Goal: Obtain resource: Download file/media

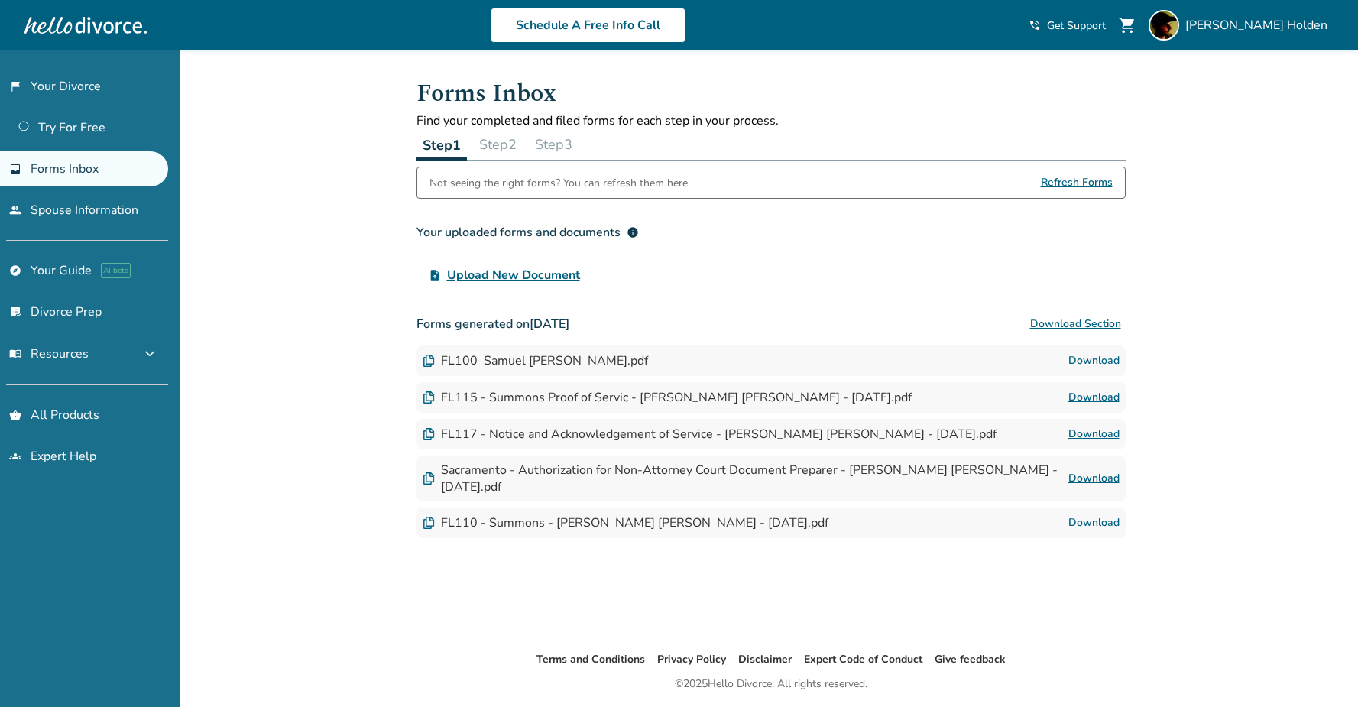
click at [610, 186] on div "Not seeing the right forms? You can refresh them here." at bounding box center [559, 182] width 261 height 31
click at [780, 181] on div "Not seeing the right forms? You can refresh them here. Refresh Forms" at bounding box center [770, 183] width 709 height 32
drag, startPoint x: 436, startPoint y: 238, endPoint x: 752, endPoint y: 232, distance: 316.4
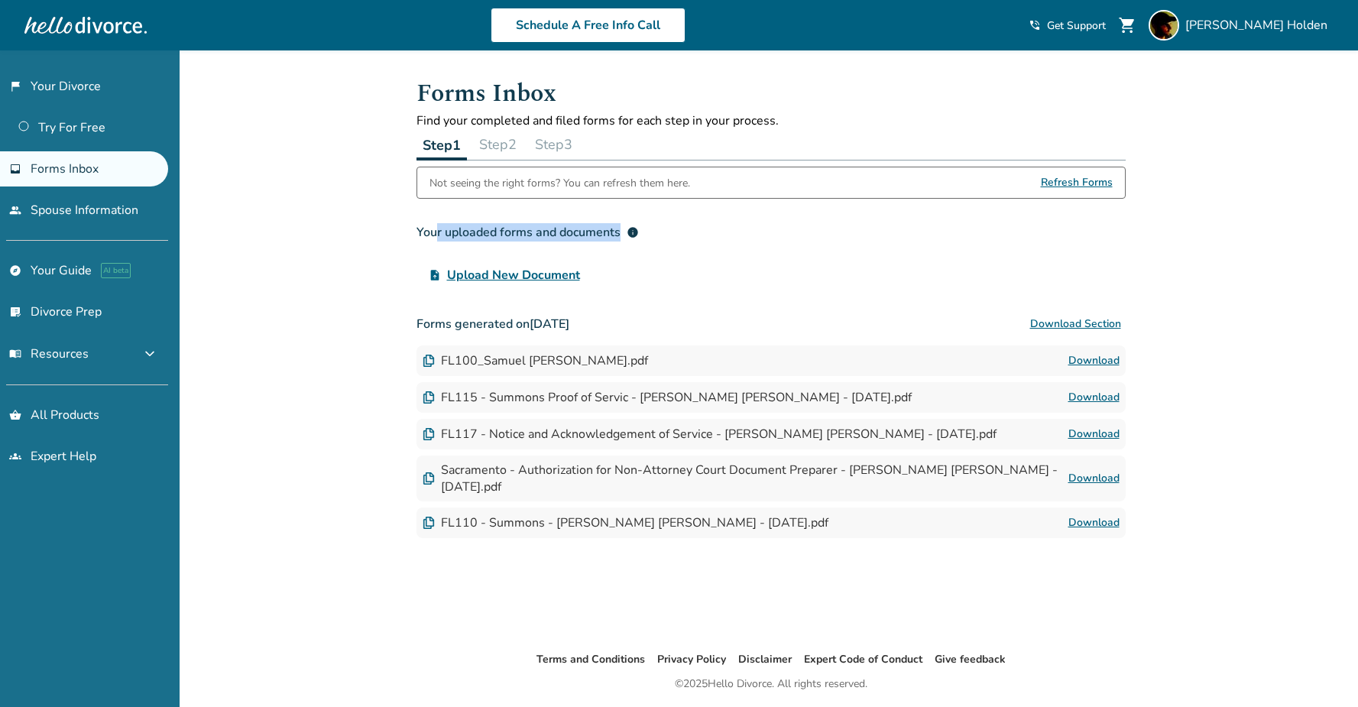
click at [752, 232] on h3 "Your uploaded forms and documents info" at bounding box center [770, 232] width 709 height 31
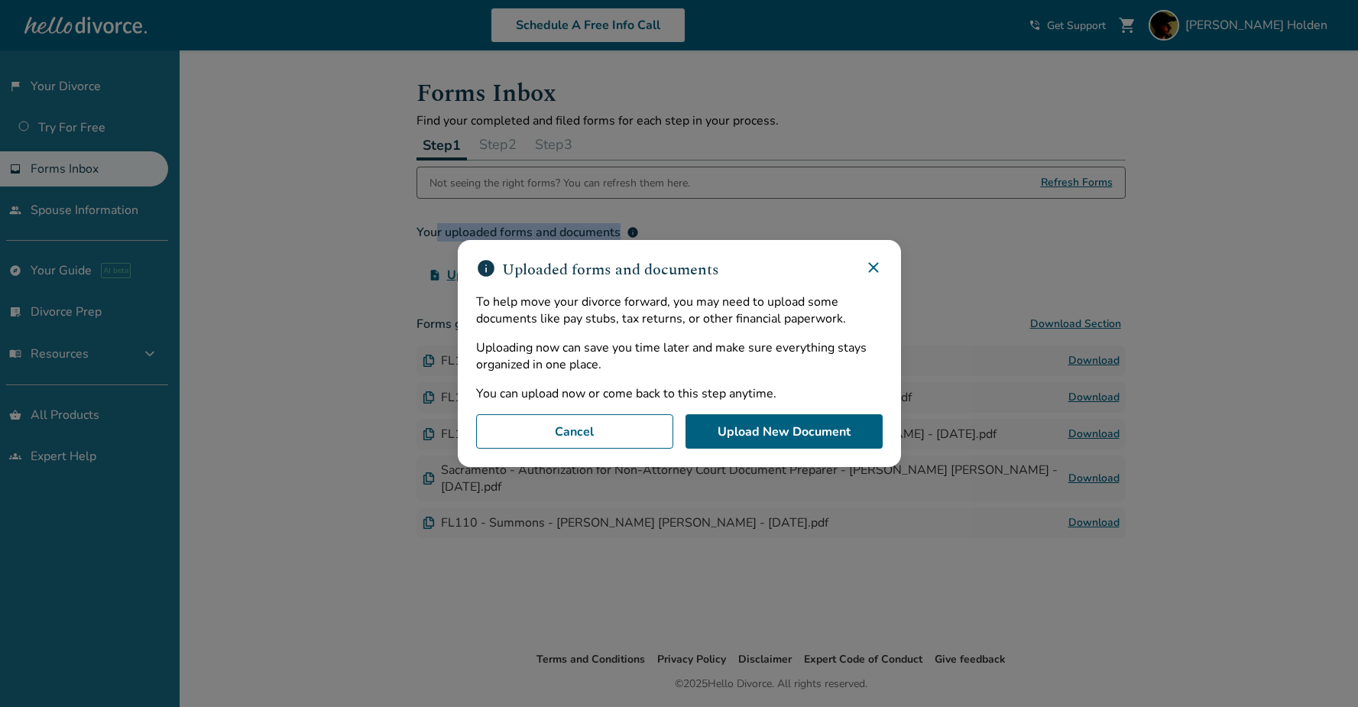
click at [874, 268] on icon at bounding box center [873, 267] width 18 height 18
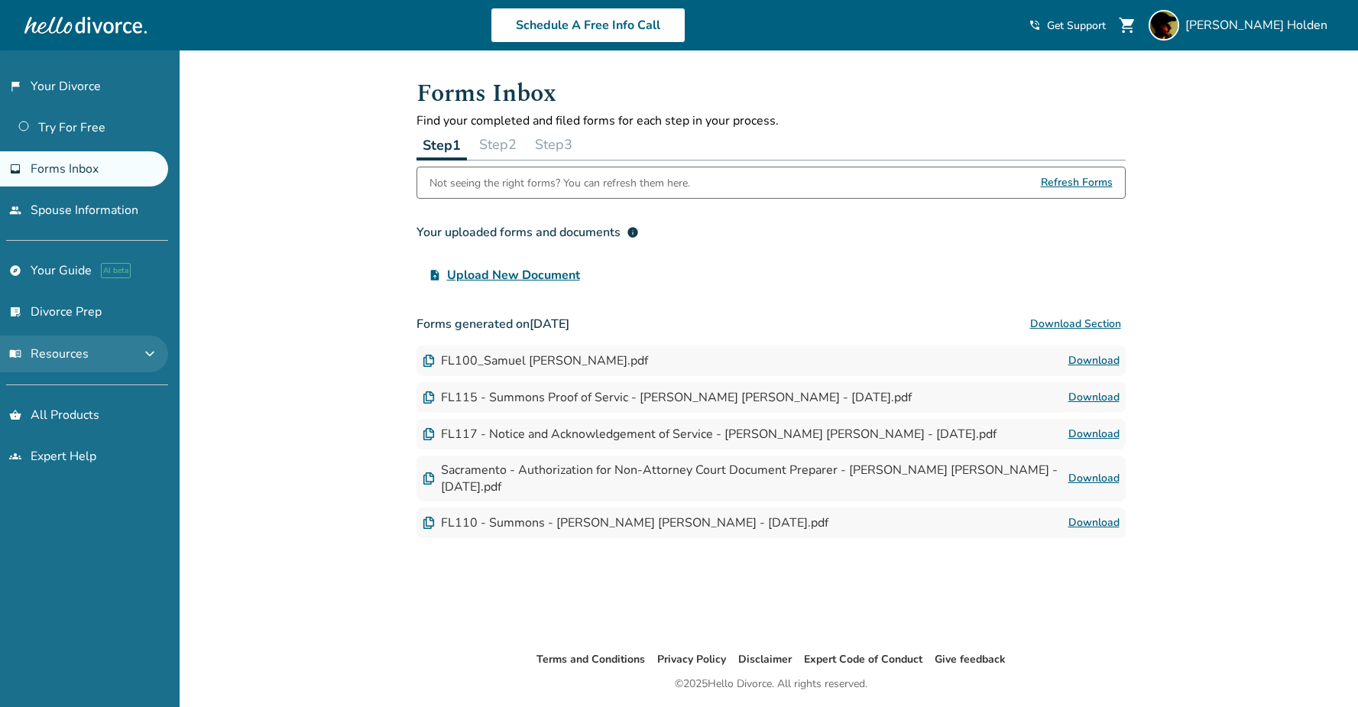
click at [141, 354] on span "expand_more" at bounding box center [150, 354] width 18 height 18
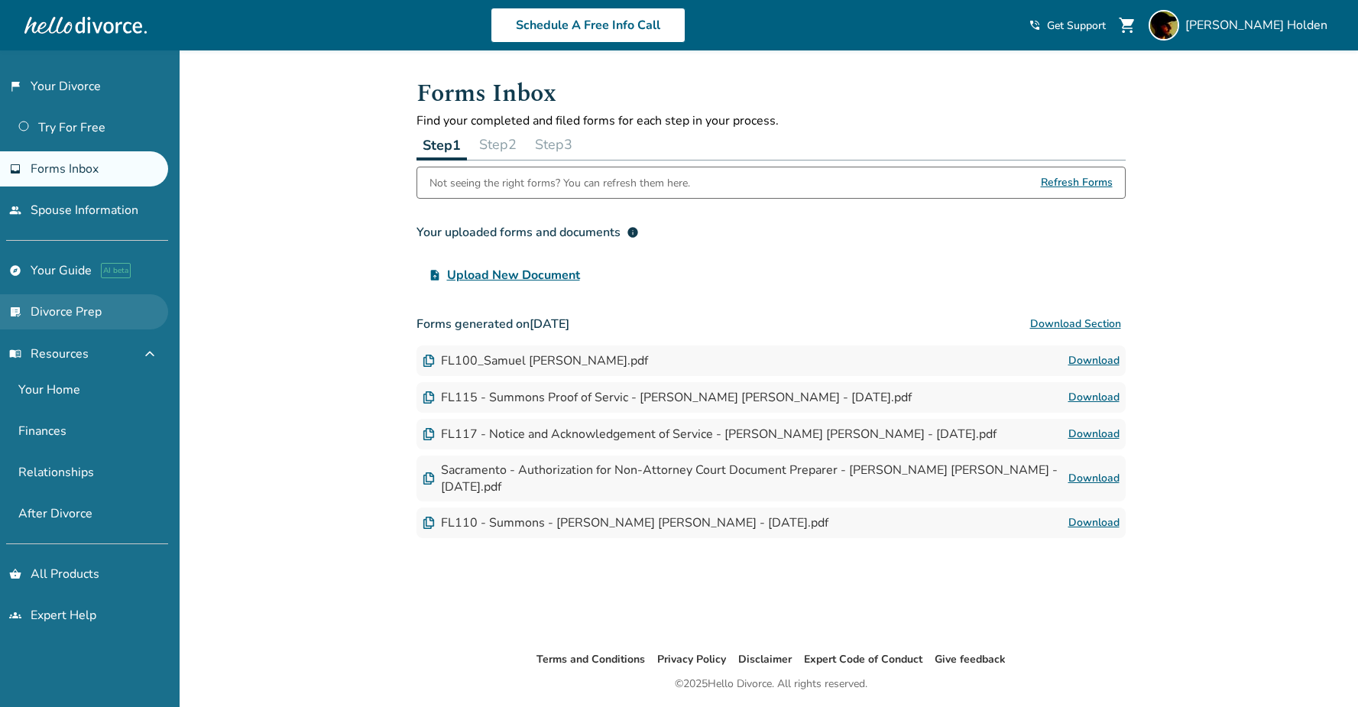
click at [63, 311] on link "list_alt_check Divorce Prep" at bounding box center [84, 311] width 168 height 35
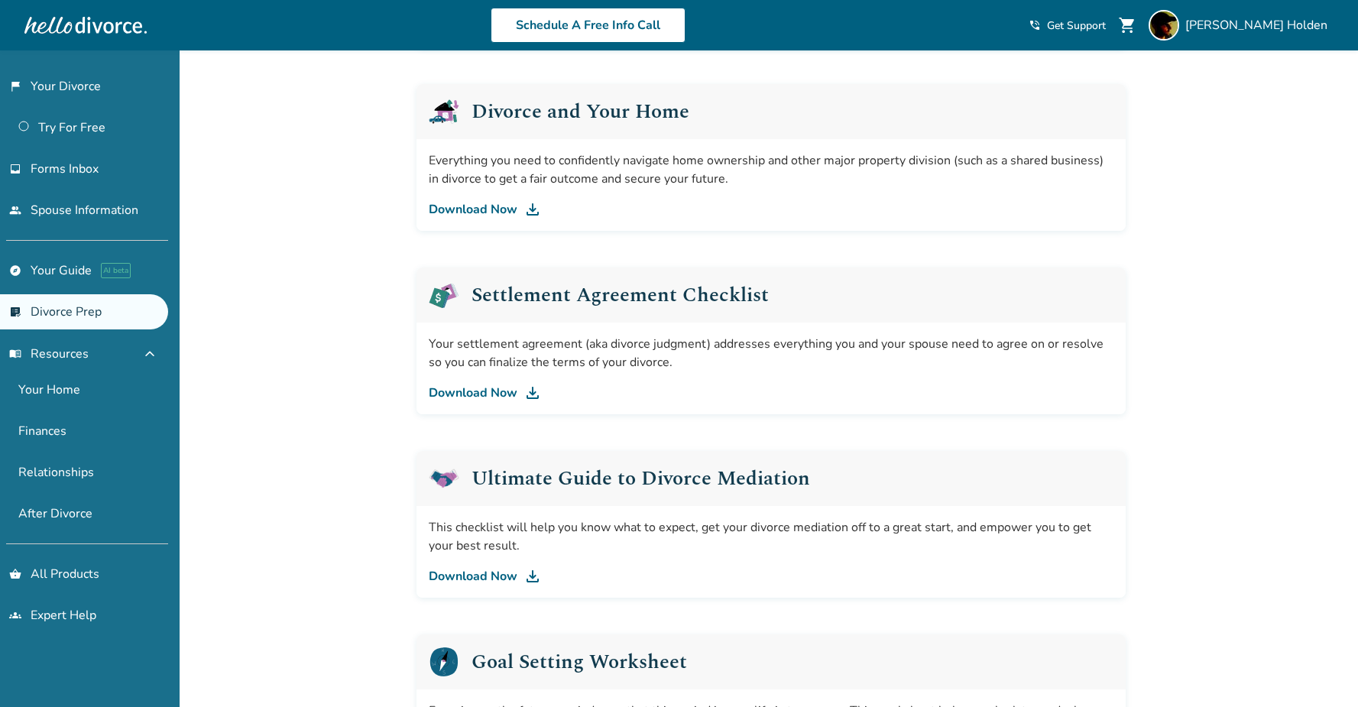
scroll to position [566, 0]
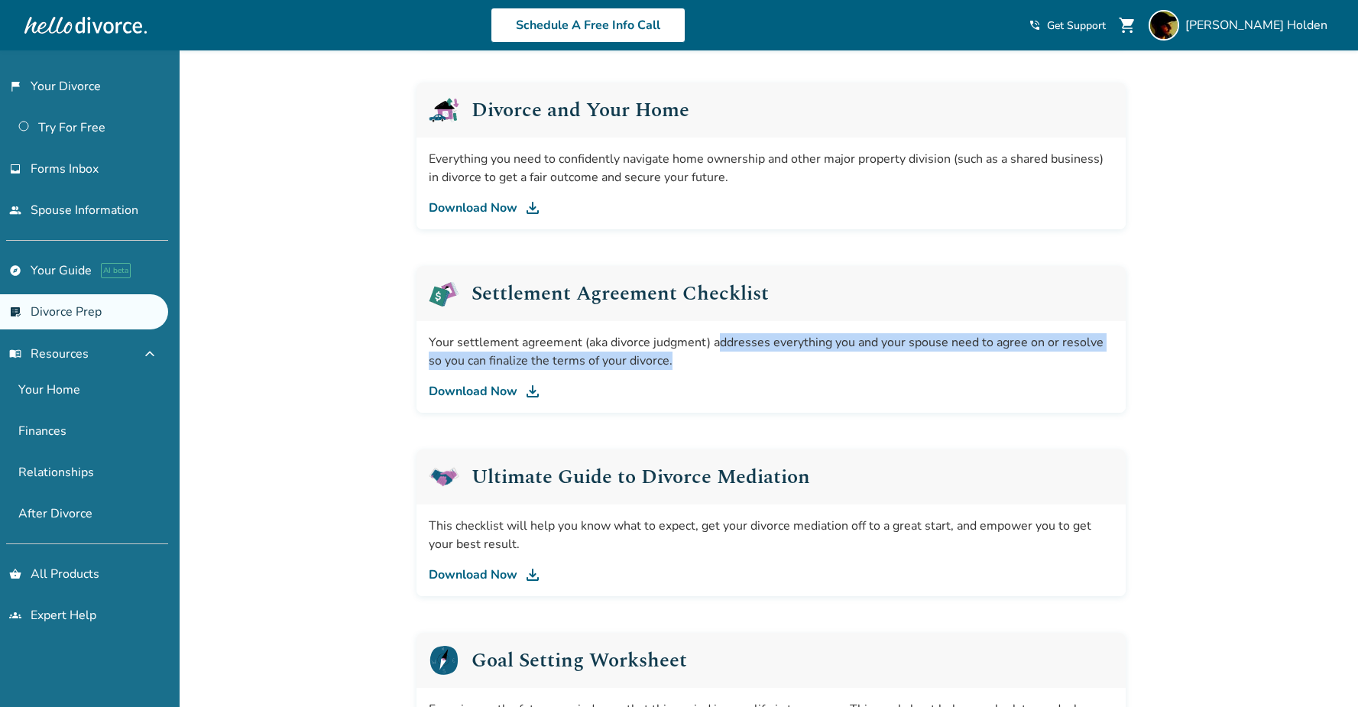
drag, startPoint x: 929, startPoint y: 358, endPoint x: 666, endPoint y: 334, distance: 263.9
click at [666, 334] on div "Your settlement agreement (aka divorce judgment) addresses everything you and y…" at bounding box center [771, 351] width 685 height 37
click at [500, 384] on link "Download Now" at bounding box center [771, 391] width 685 height 18
